Goal: Navigation & Orientation: Find specific page/section

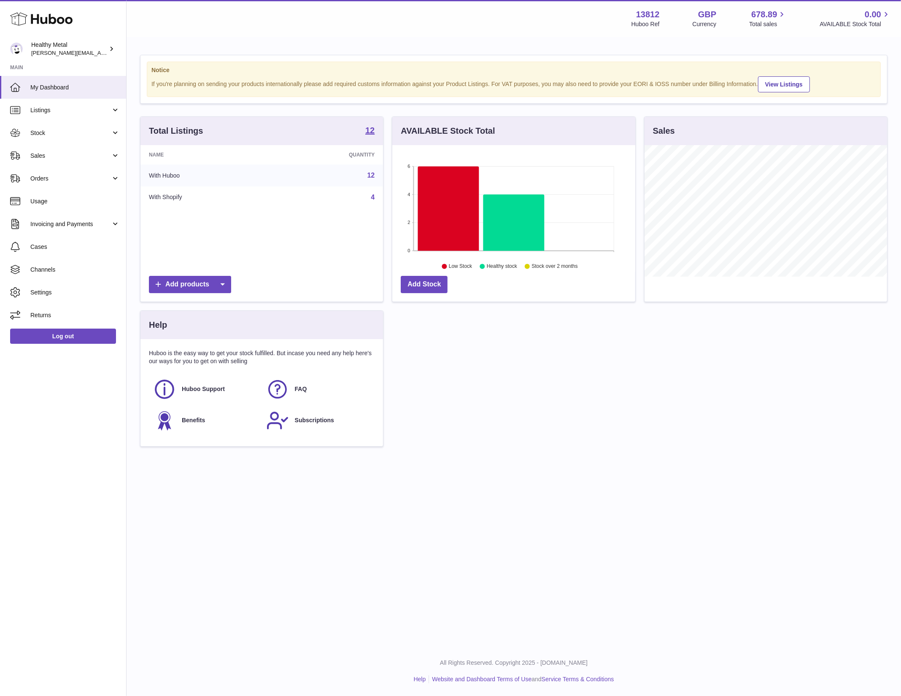
scroll to position [131, 243]
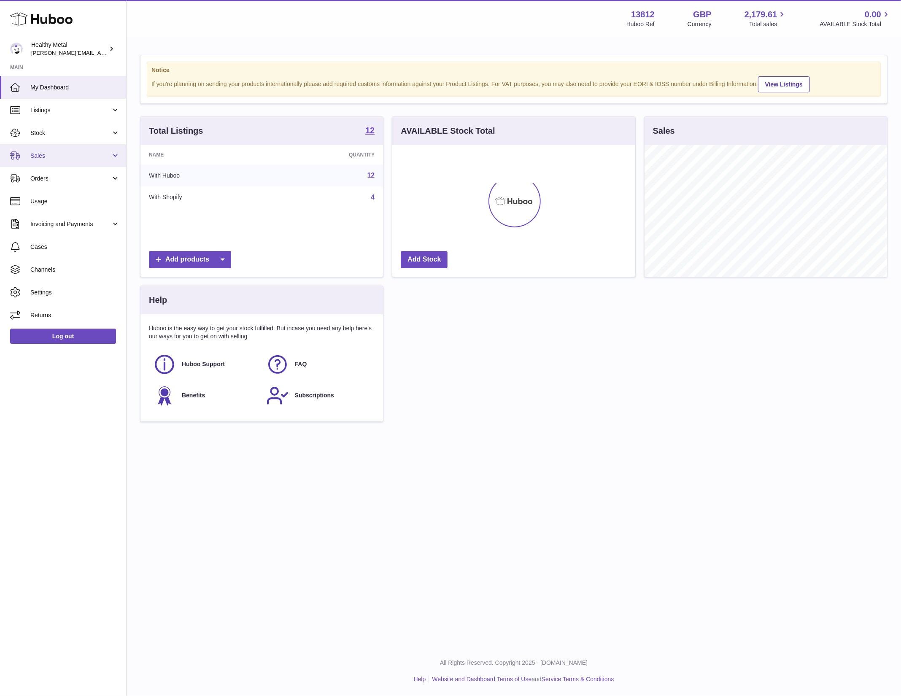
scroll to position [131, 243]
click at [60, 165] on link "Sales" at bounding box center [63, 155] width 126 height 23
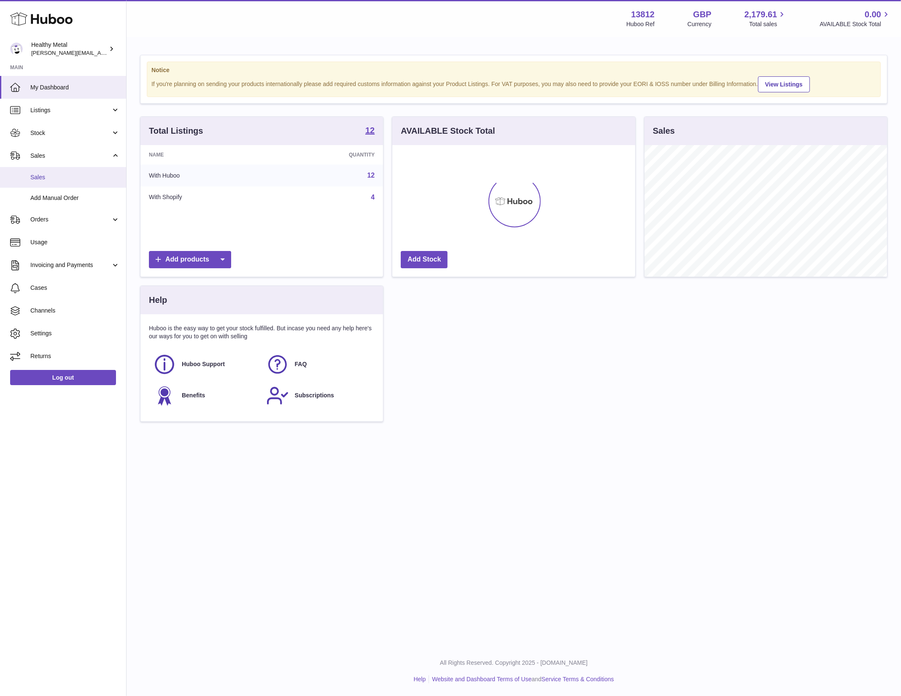
click at [46, 182] on link "Sales" at bounding box center [63, 177] width 126 height 21
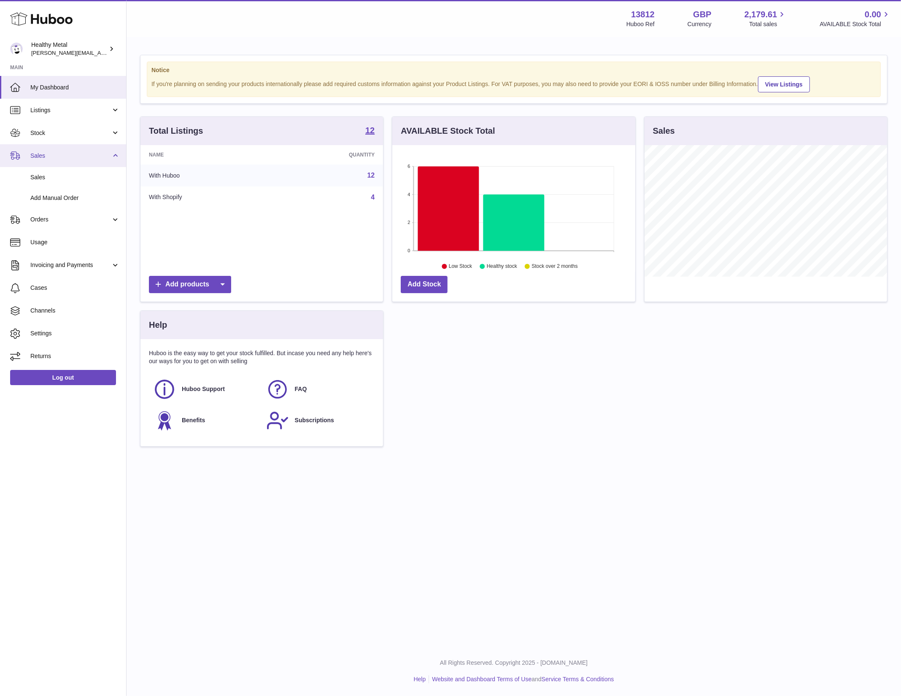
click at [49, 144] on link "Sales" at bounding box center [63, 155] width 126 height 23
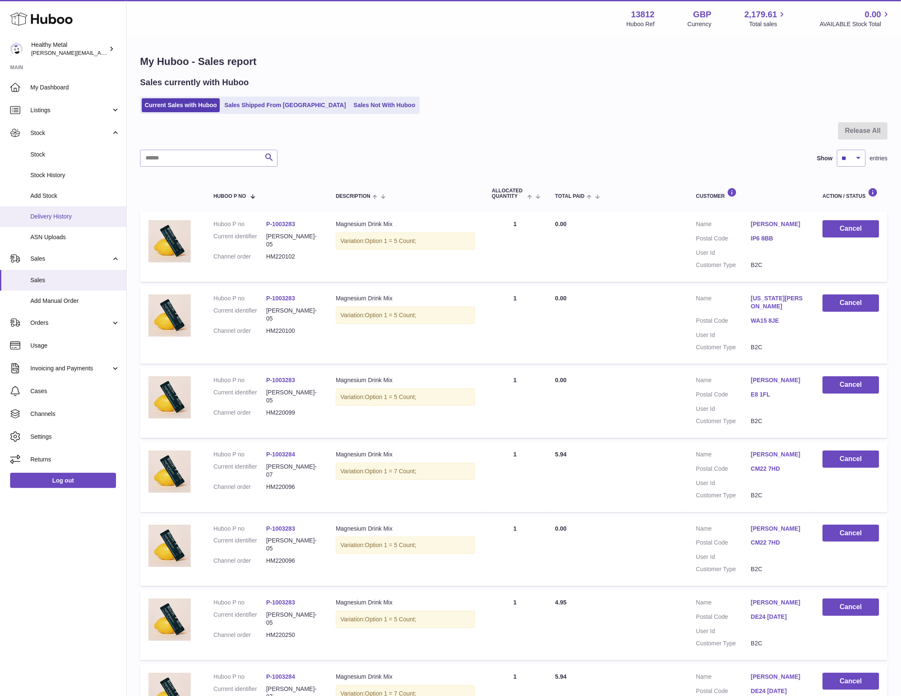
click at [54, 218] on span "Delivery History" at bounding box center [74, 217] width 89 height 8
